Goal: Browse casually

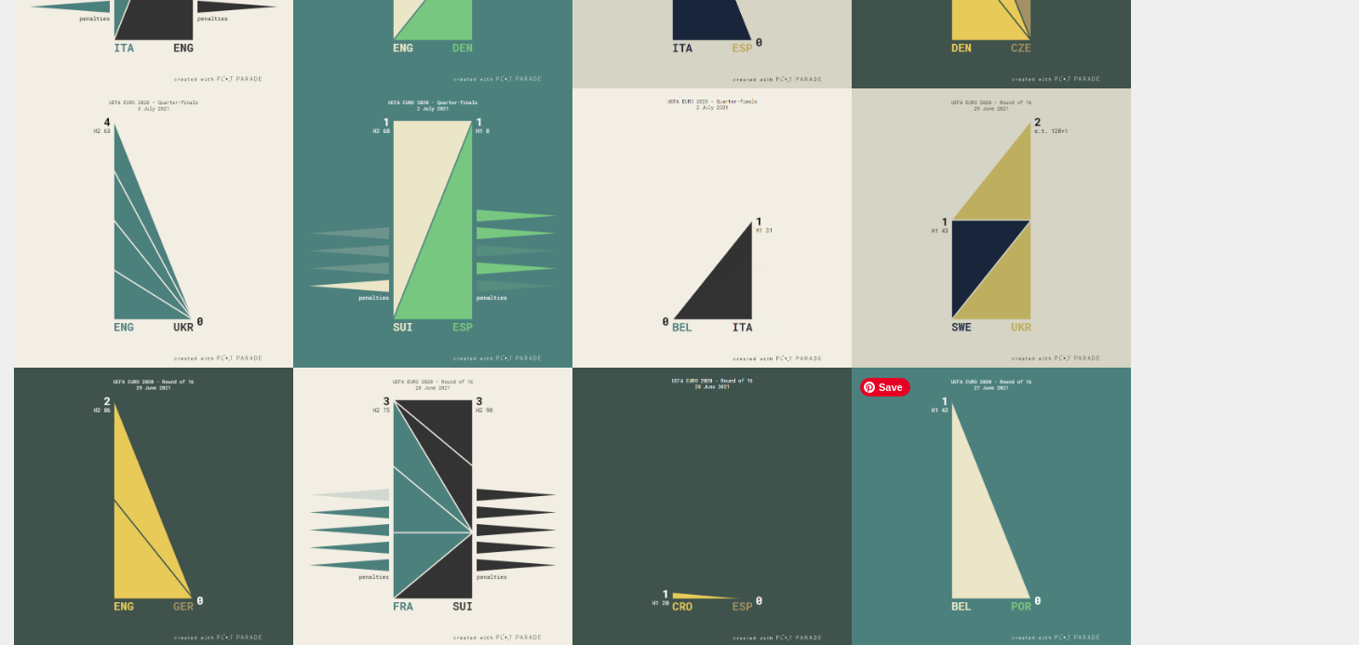
scroll to position [653, 0]
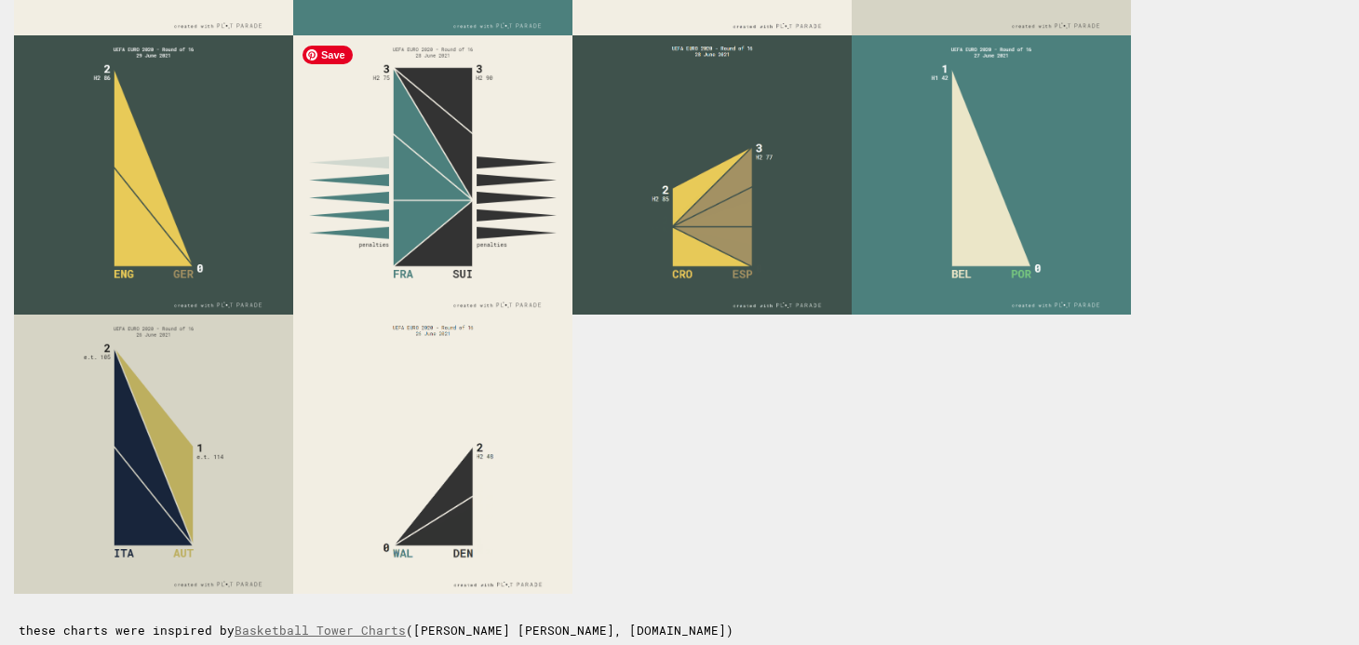
click at [471, 236] on img at bounding box center [432, 174] width 279 height 279
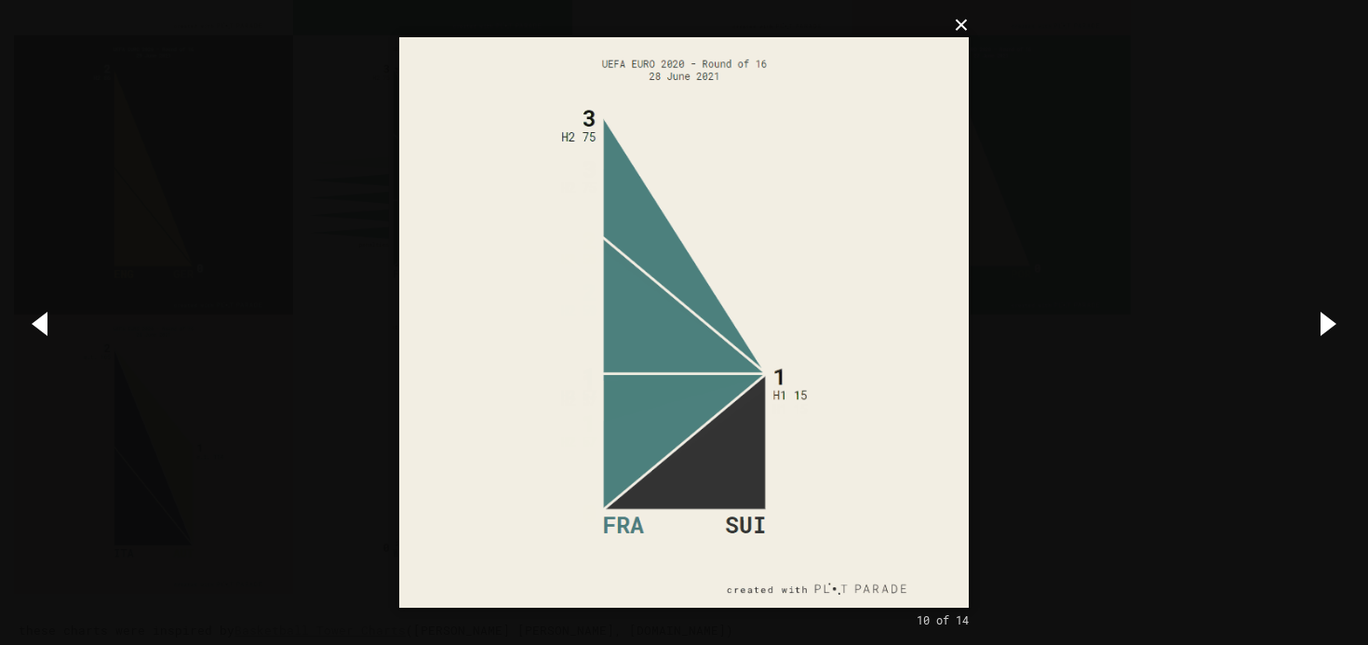
click at [956, 36] on button "×" at bounding box center [690, 25] width 570 height 41
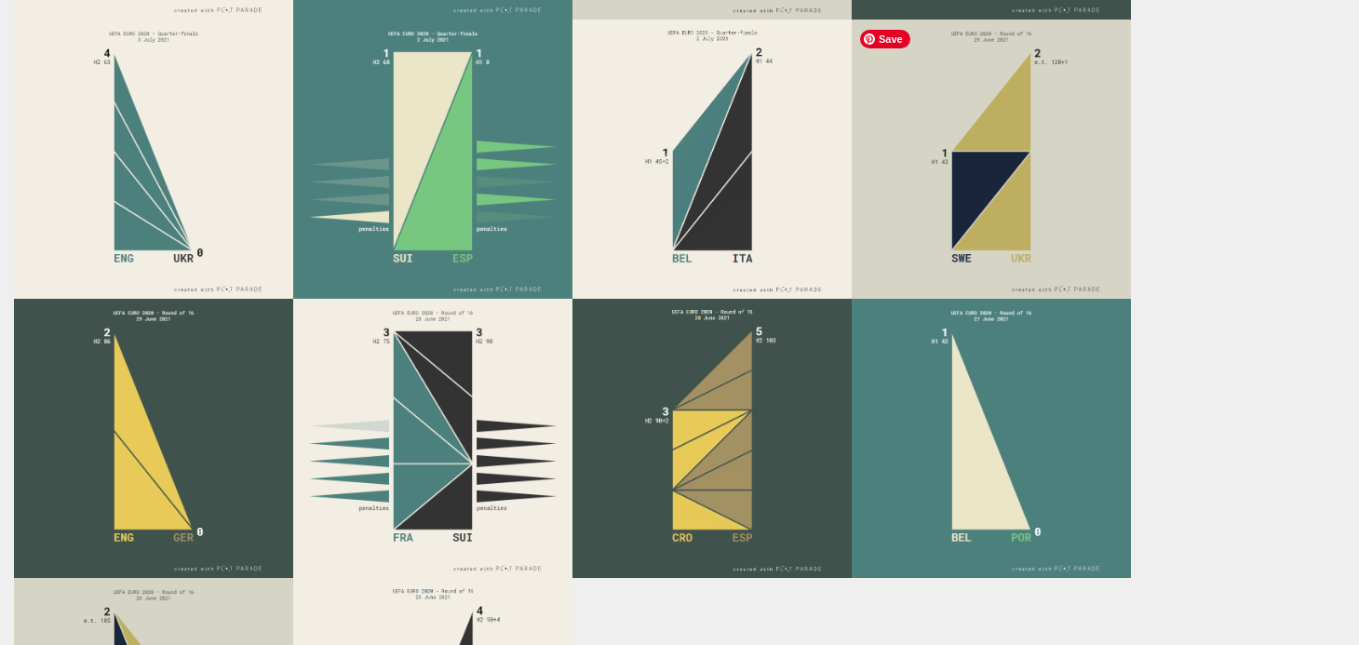
scroll to position [382, 0]
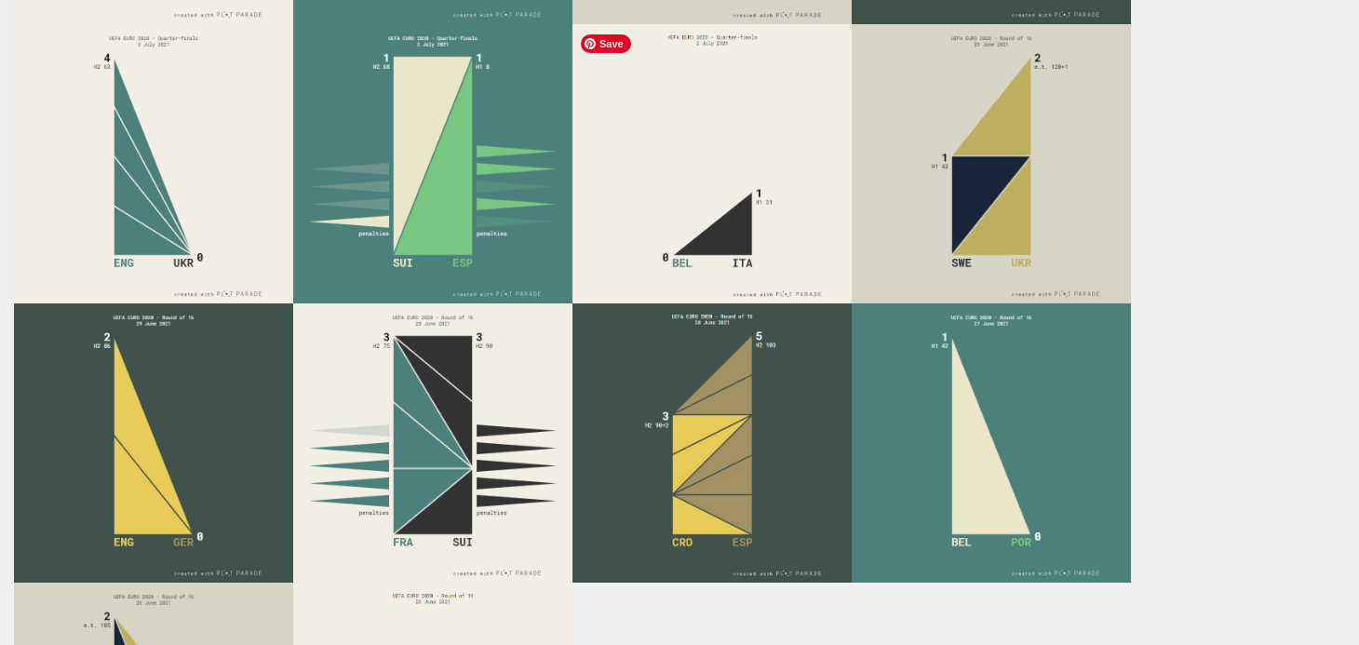
click at [794, 159] on img at bounding box center [712, 163] width 279 height 279
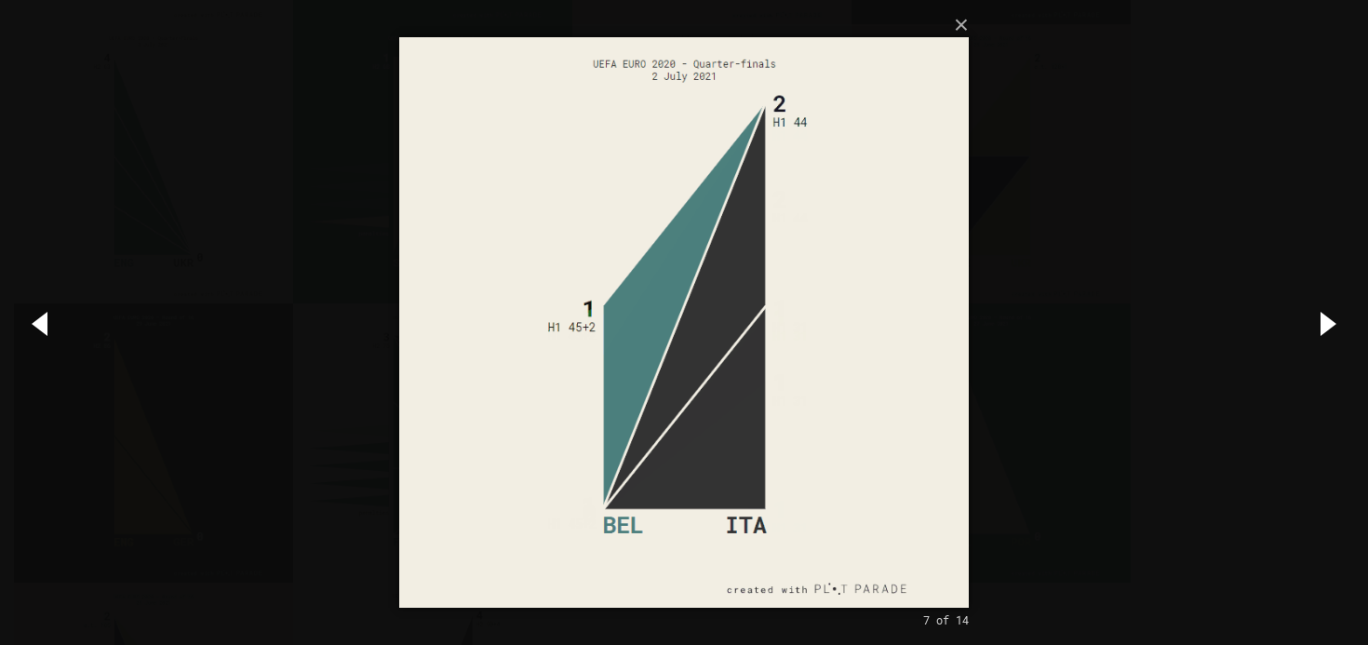
click at [351, 182] on div "× 7 of 14 Loading..." at bounding box center [684, 322] width 1368 height 645
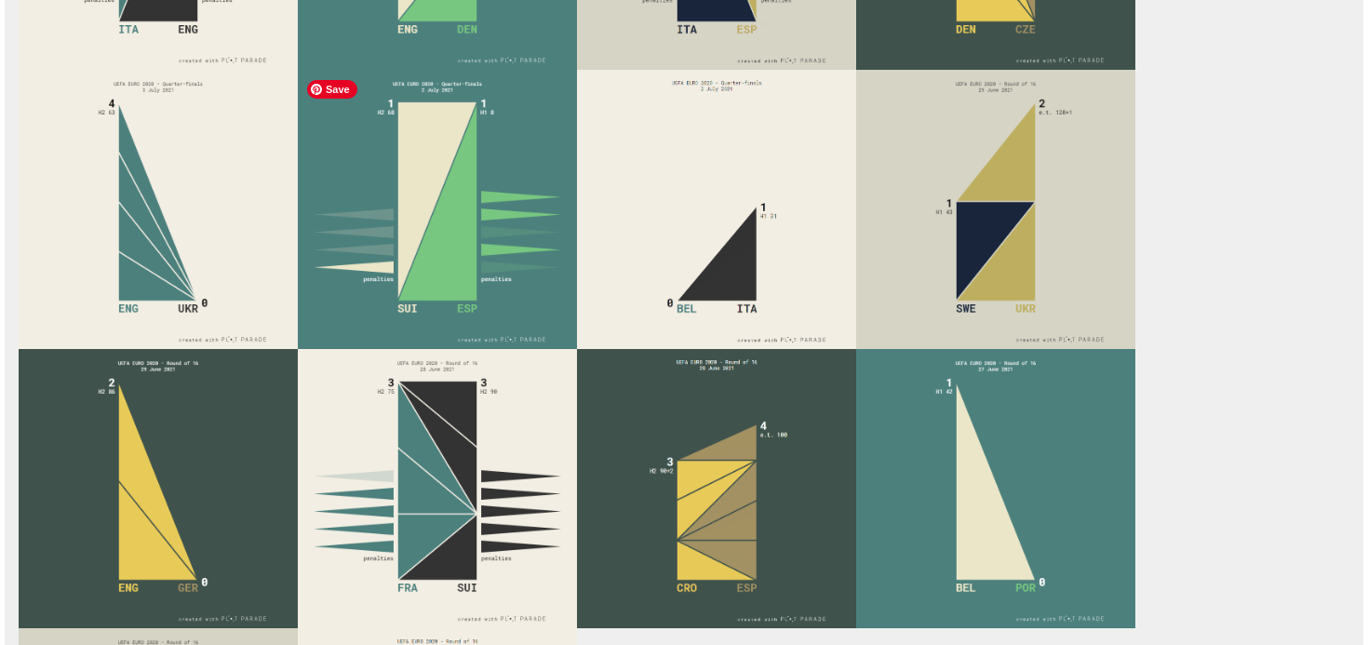
scroll to position [330, 0]
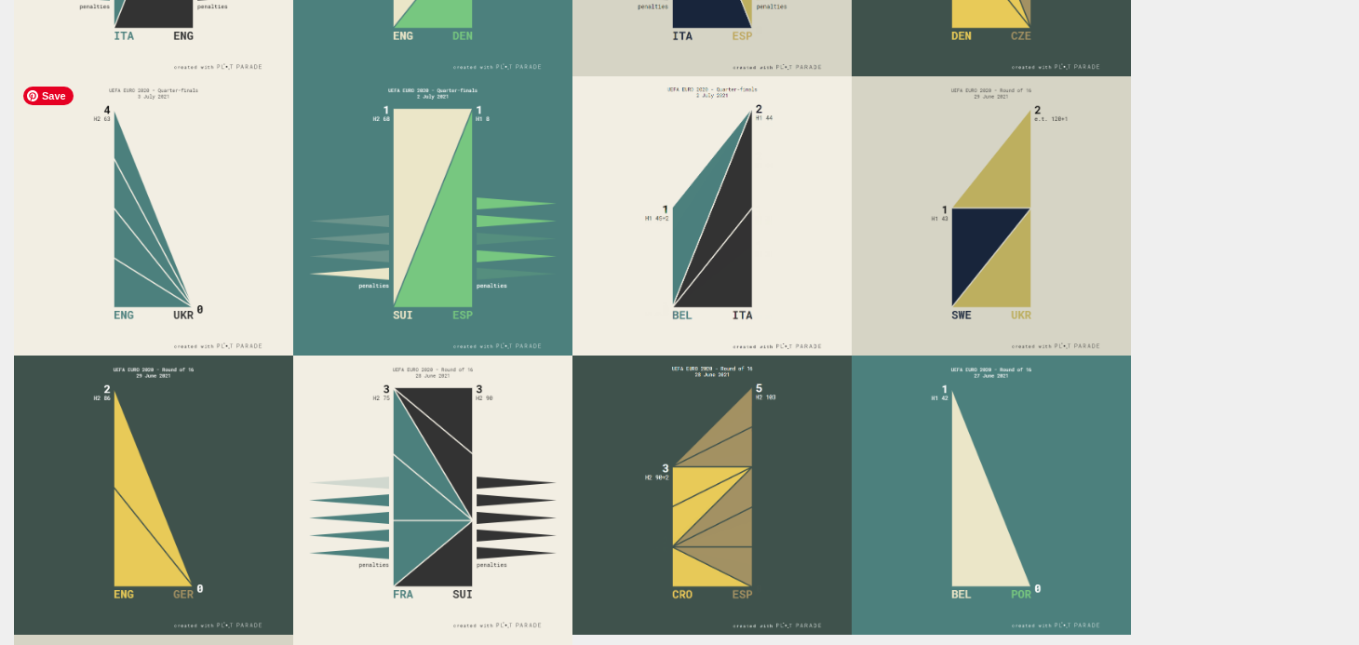
click at [252, 189] on img at bounding box center [153, 215] width 279 height 279
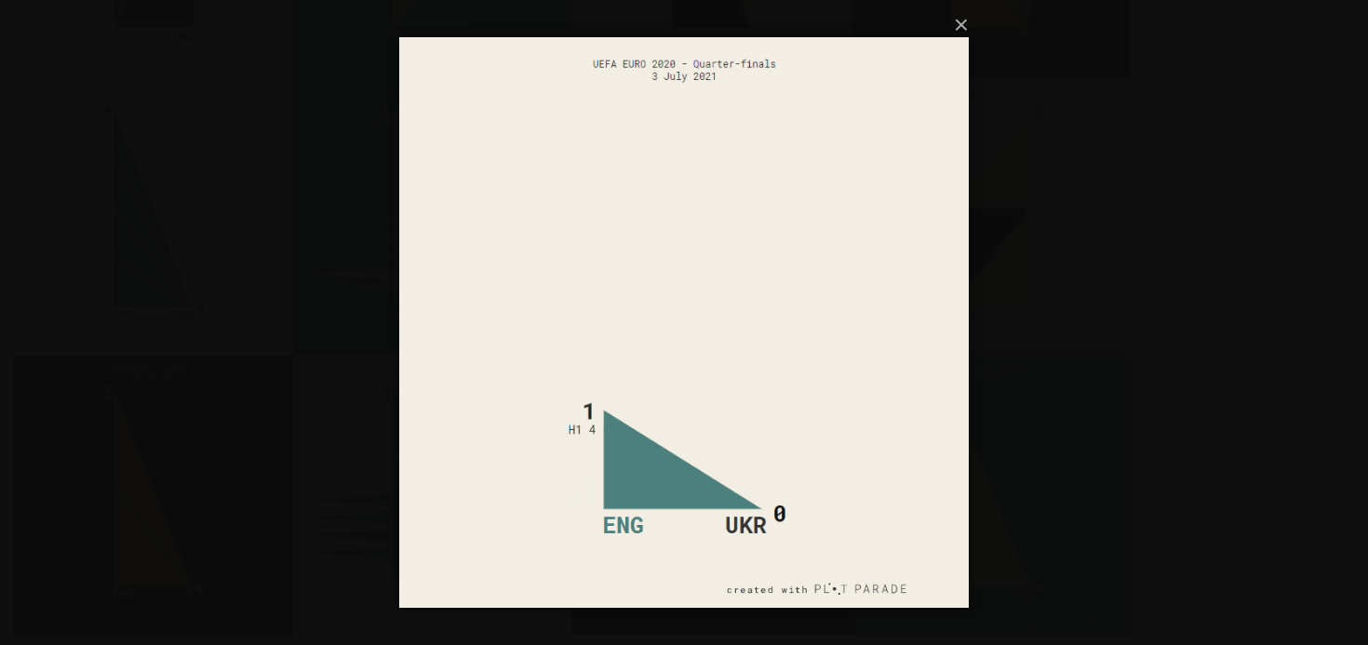
click at [252, 189] on div "× 5 of 14 Loading..." at bounding box center [684, 322] width 1368 height 645
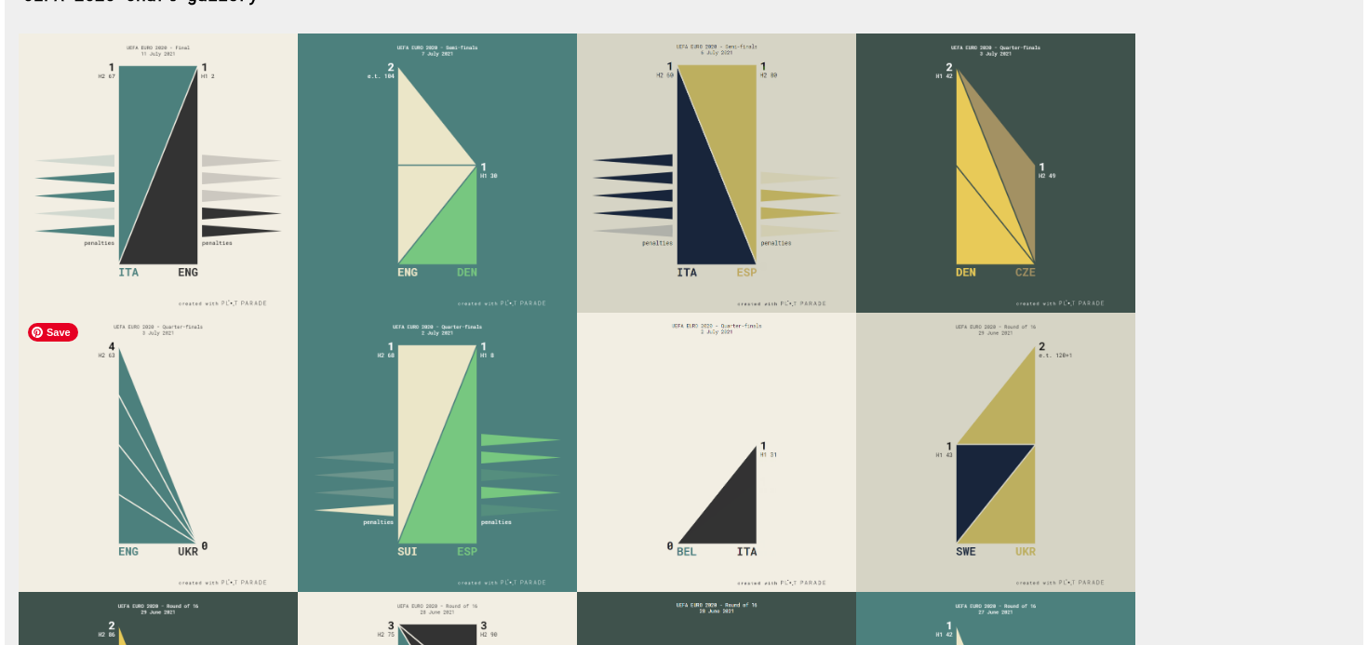
scroll to position [0, 0]
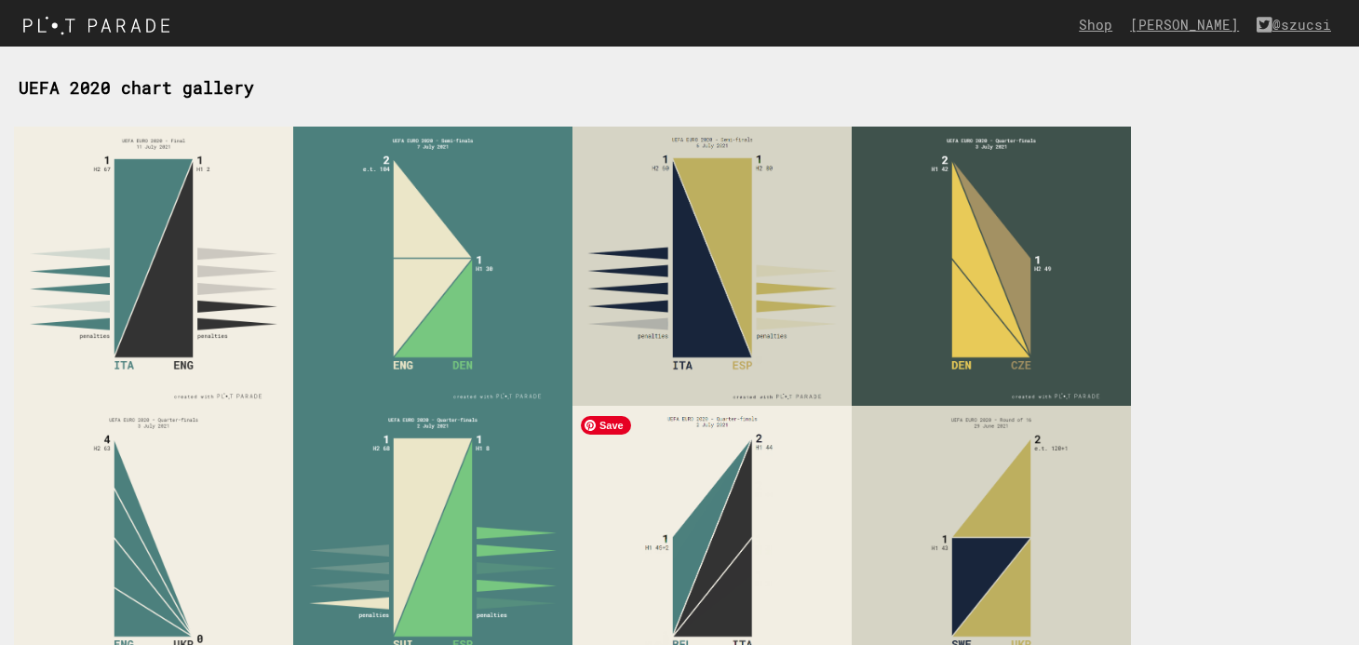
click at [708, 518] on img at bounding box center [712, 545] width 279 height 279
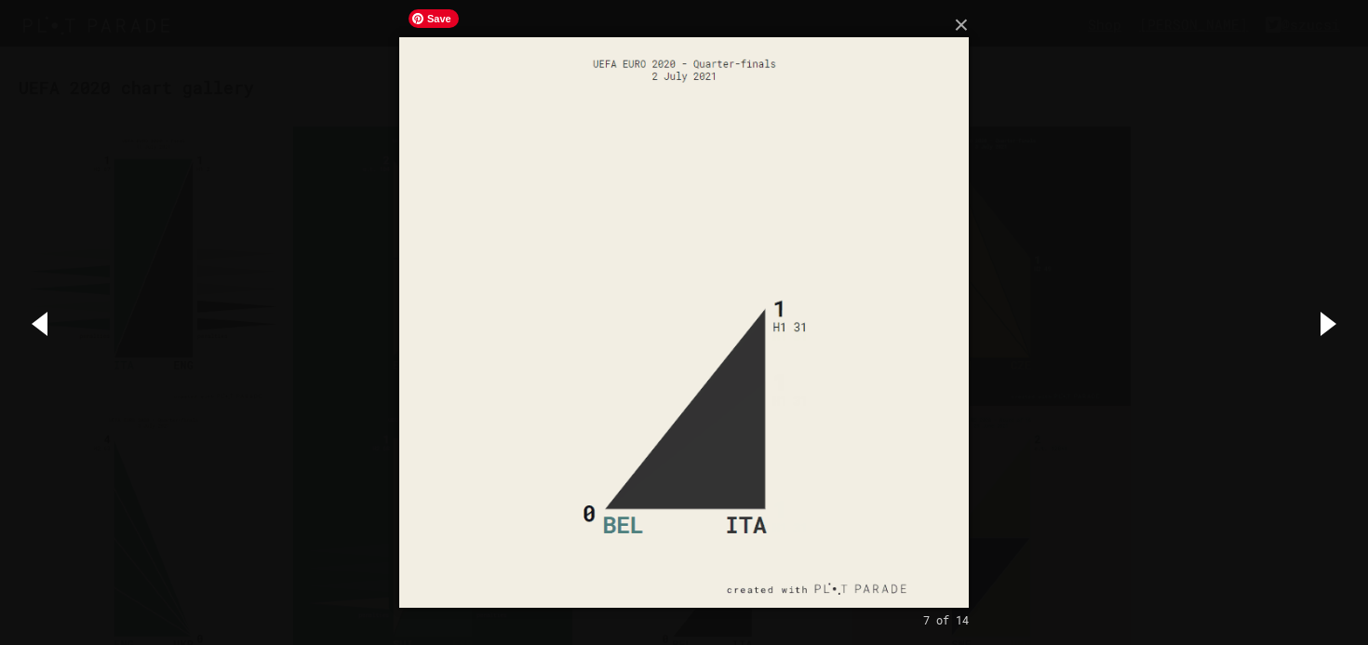
click at [937, 267] on img at bounding box center [684, 322] width 570 height 645
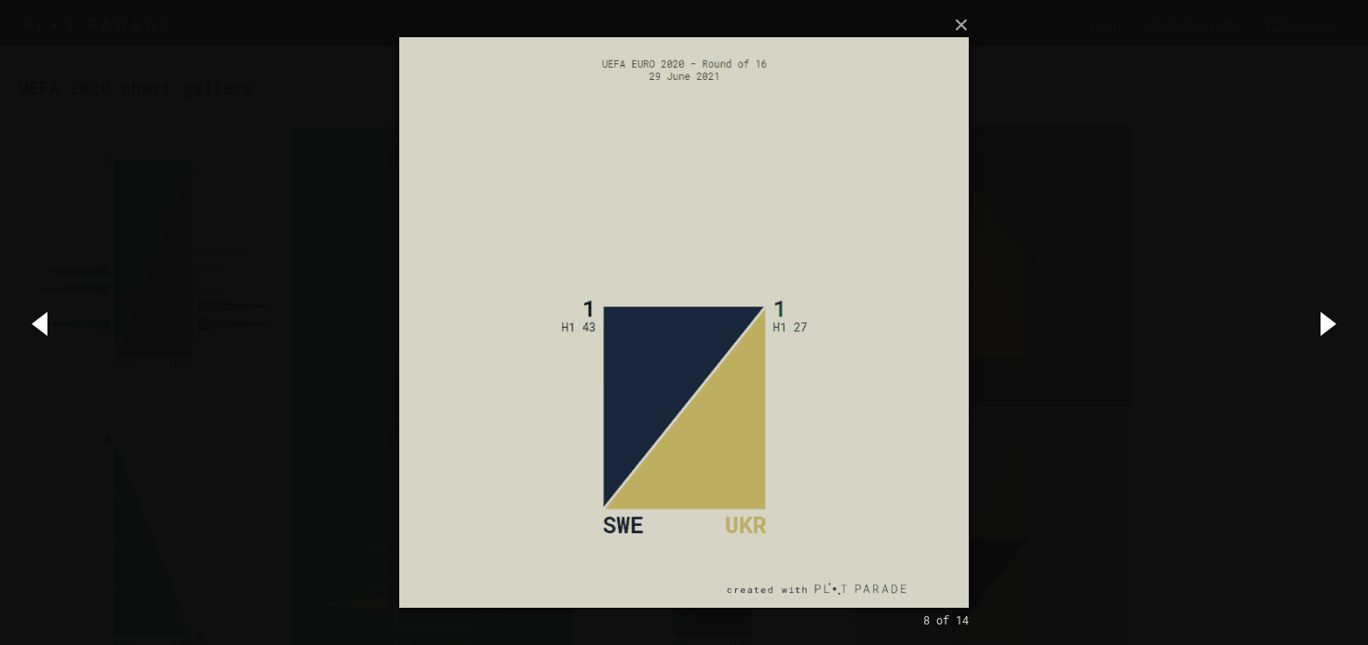
click at [1138, 198] on div "× 8 of 14 Loading..." at bounding box center [684, 322] width 1368 height 645
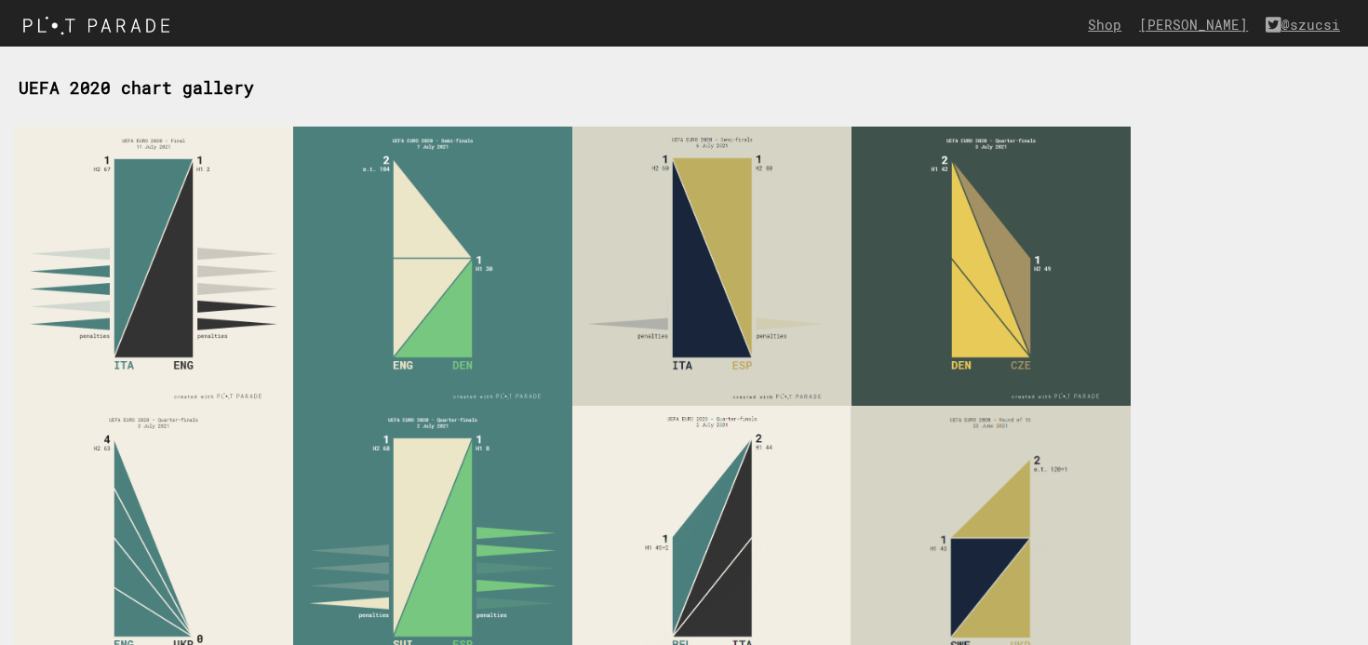
scroll to position [40, 0]
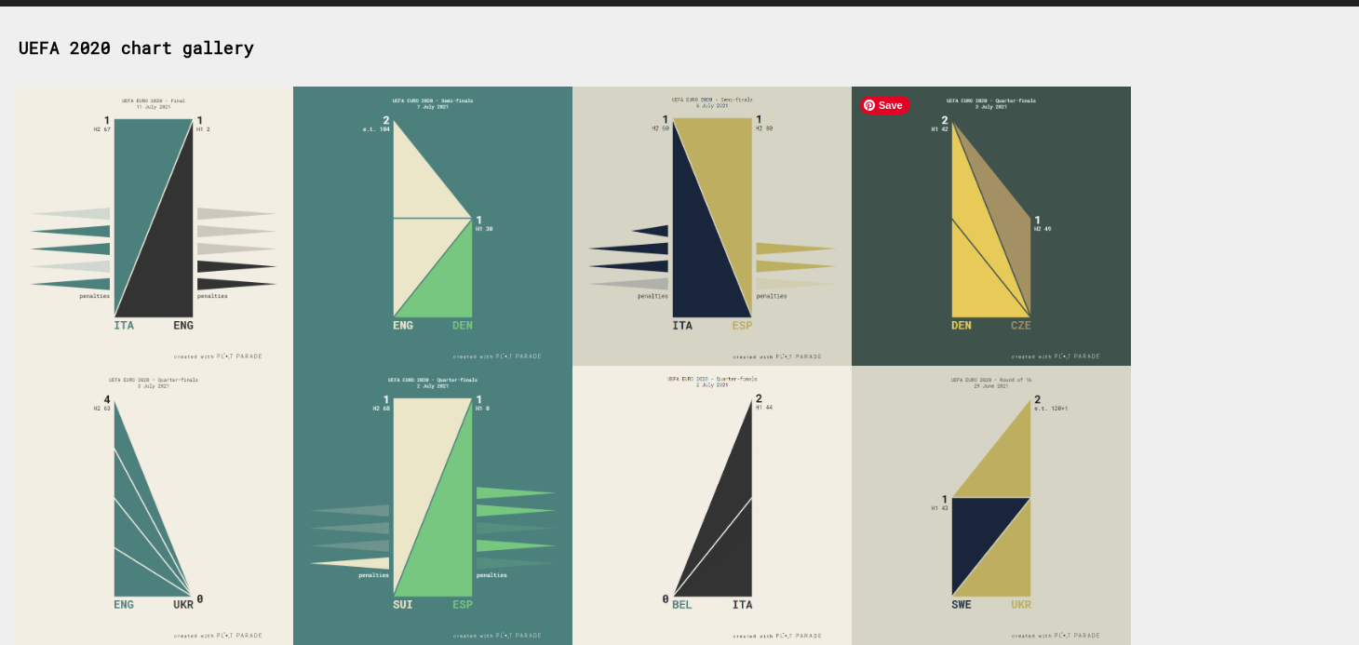
click at [1084, 197] on img at bounding box center [991, 226] width 279 height 279
